Goal: Find contact information: Obtain details needed to contact an individual or organization

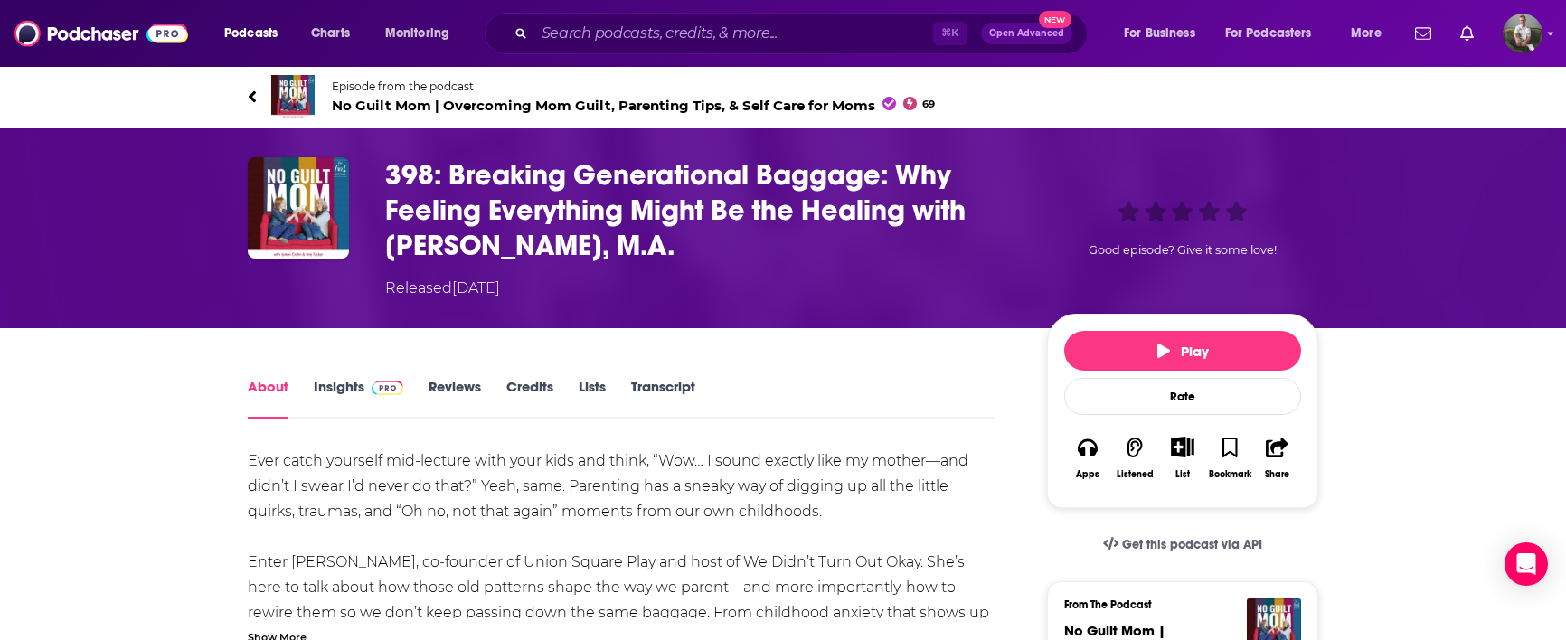
click at [251, 95] on icon at bounding box center [252, 96] width 7 height 12
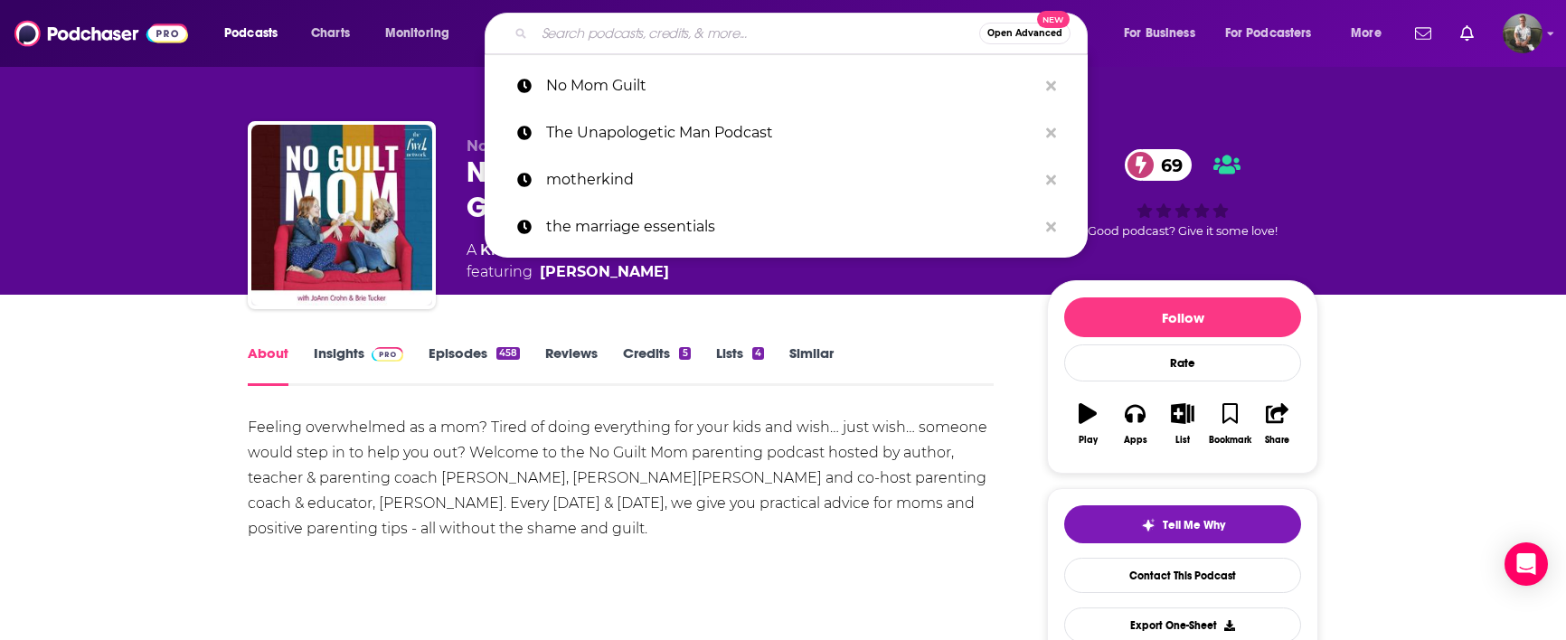
click at [670, 33] on input "Search podcasts, credits, & more..." at bounding box center [756, 33] width 445 height 29
paste input "New Mindset Who Dis?"
type input "New Mindset Who Dis?"
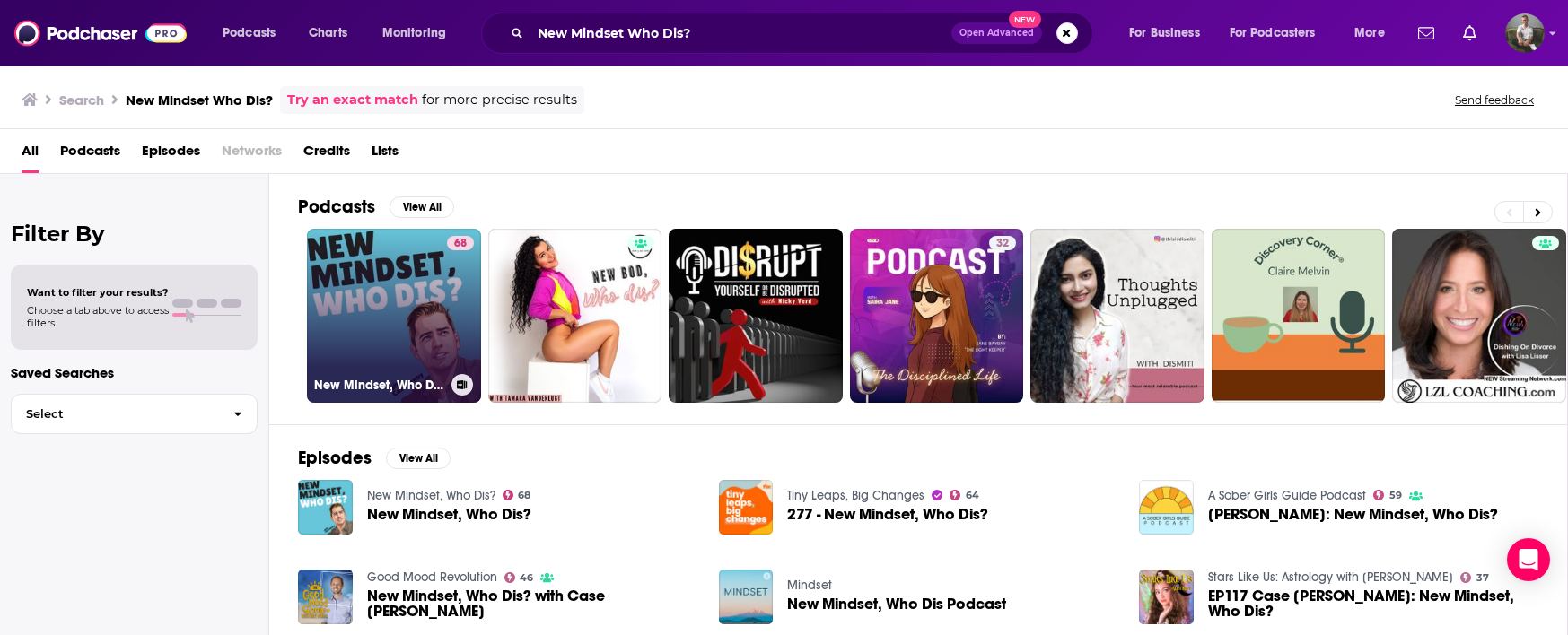
click at [426, 311] on link "68 New Mindset, Who Dis?" at bounding box center [393, 316] width 174 height 174
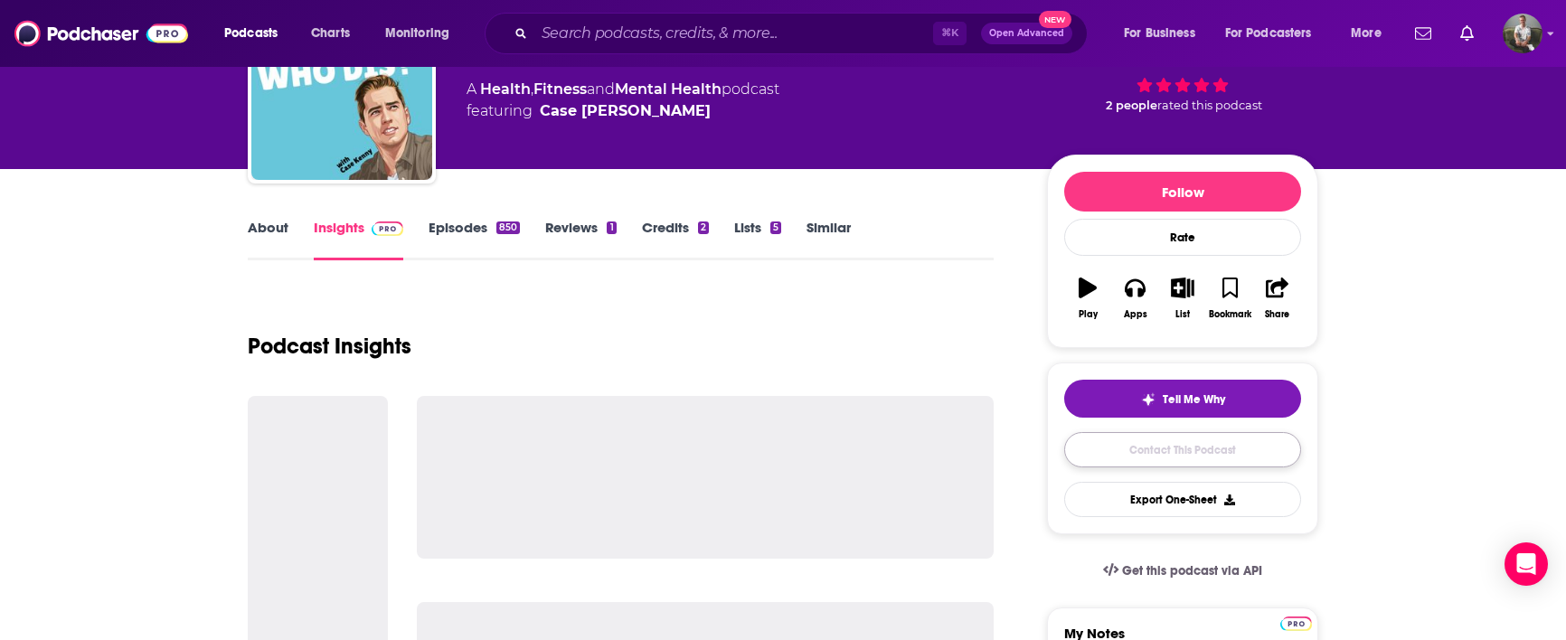
click at [1176, 464] on link "Contact This Podcast" at bounding box center [1182, 449] width 237 height 35
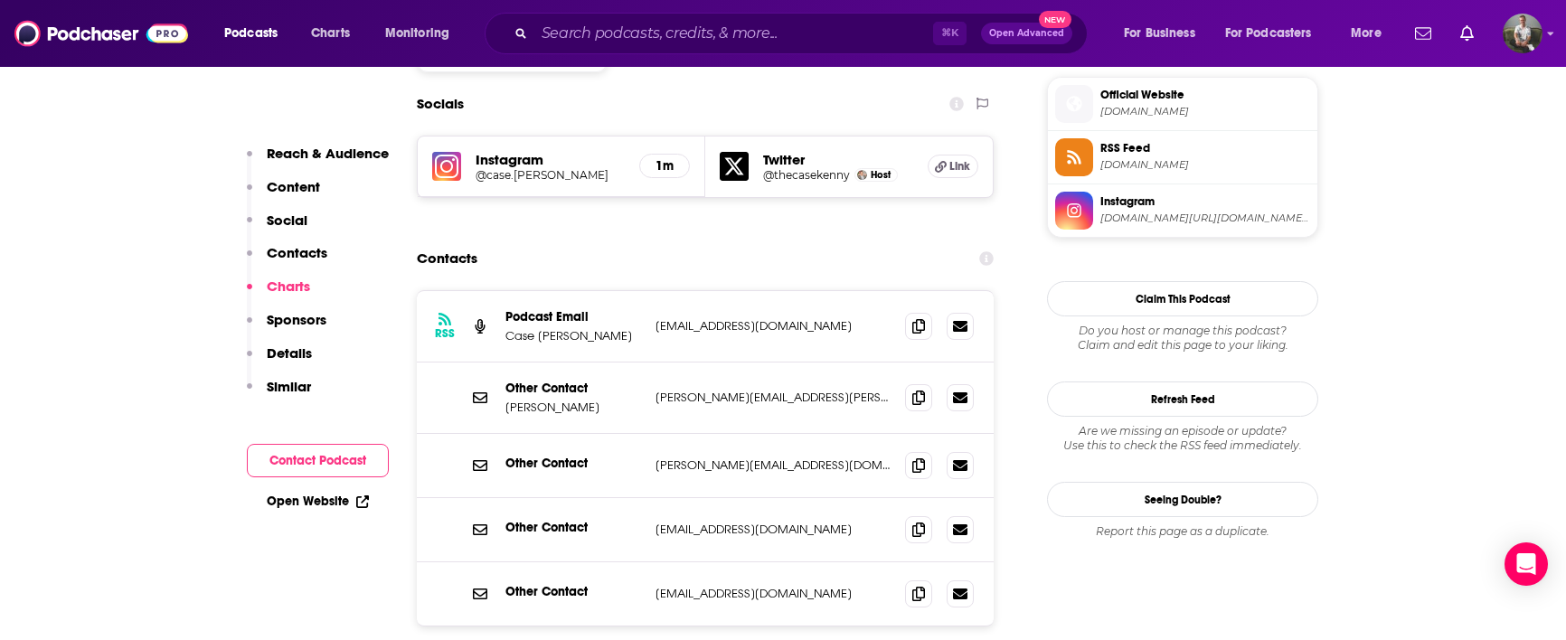
scroll to position [1588, 0]
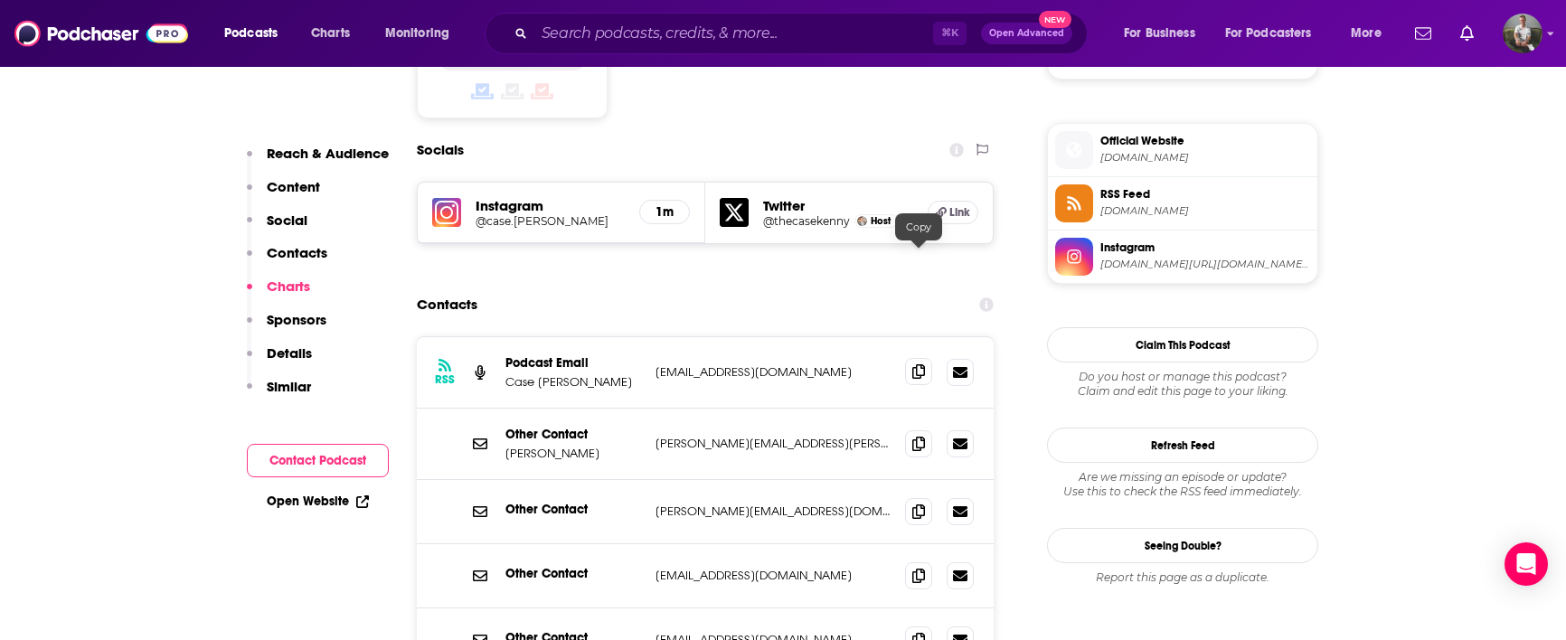
click at [924, 364] on icon at bounding box center [918, 371] width 13 height 14
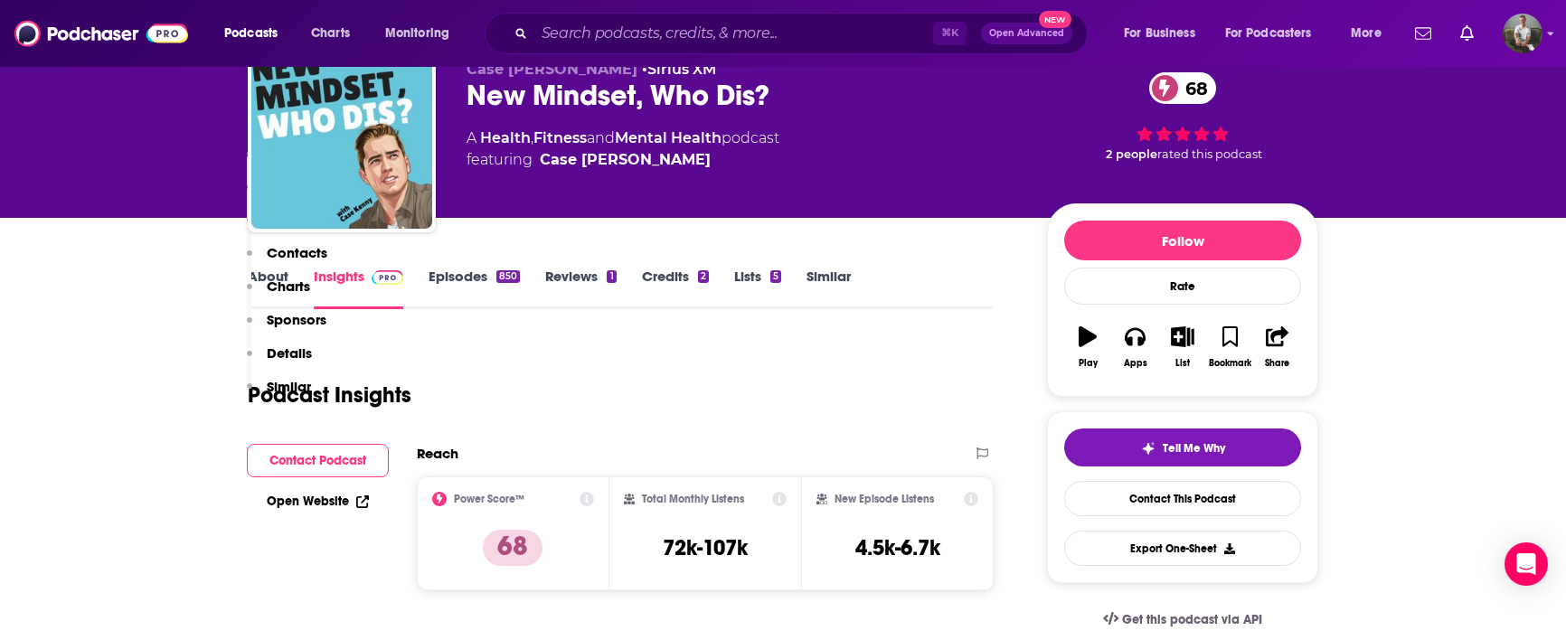
scroll to position [0, 0]
